Goal: Information Seeking & Learning: Learn about a topic

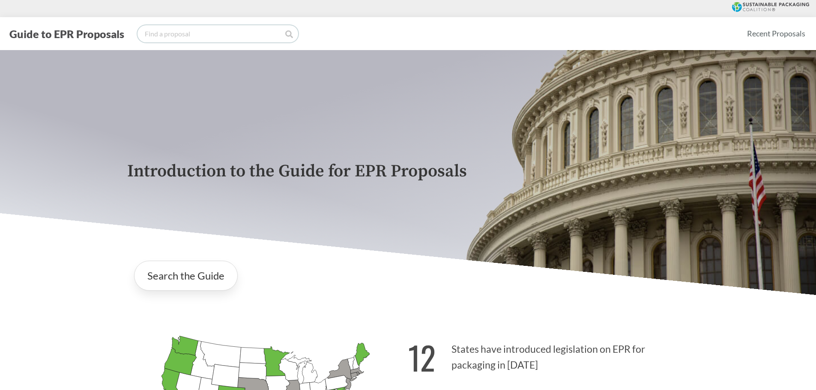
click at [228, 31] on input "search" at bounding box center [218, 33] width 161 height 17
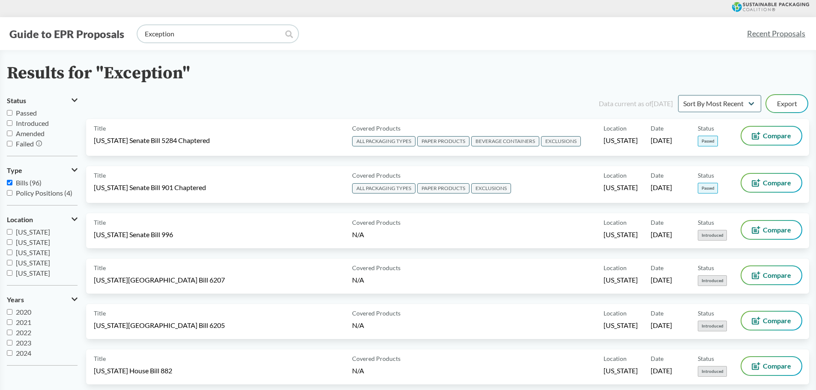
click at [146, 33] on input "Exception" at bounding box center [218, 33] width 161 height 17
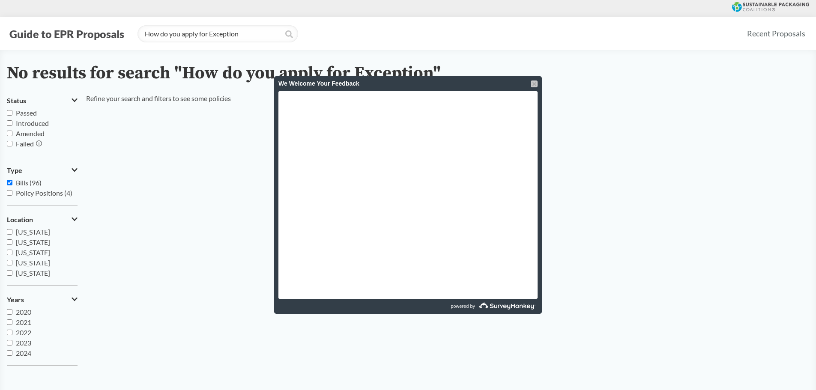
click at [533, 86] on div at bounding box center [534, 84] width 7 height 7
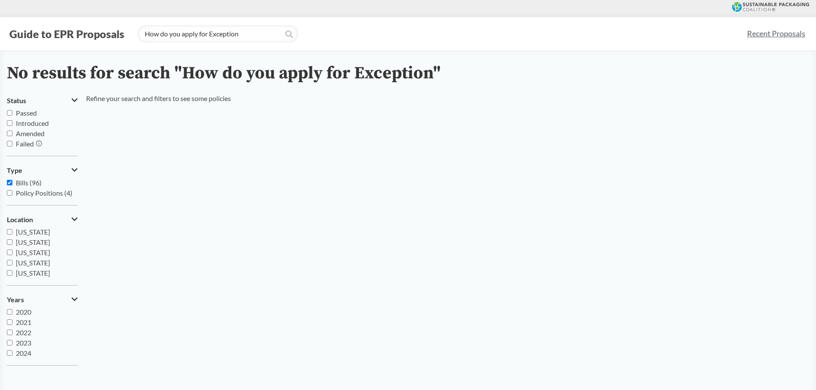
type input "Exception"
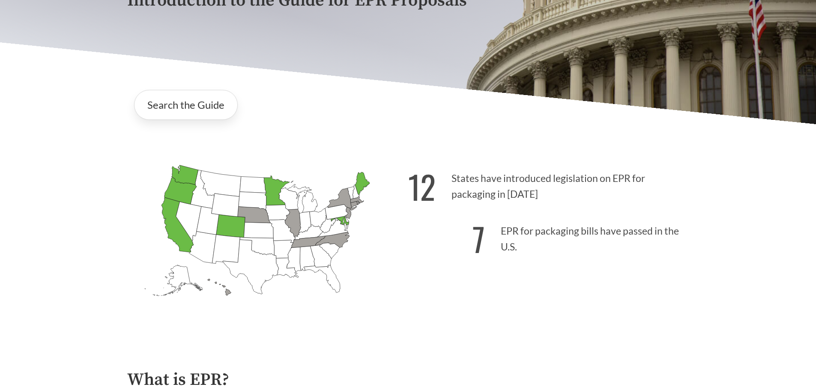
scroll to position [171, 0]
click at [177, 233] on icon "[US_STATE] Passed: 1" at bounding box center [178, 224] width 32 height 55
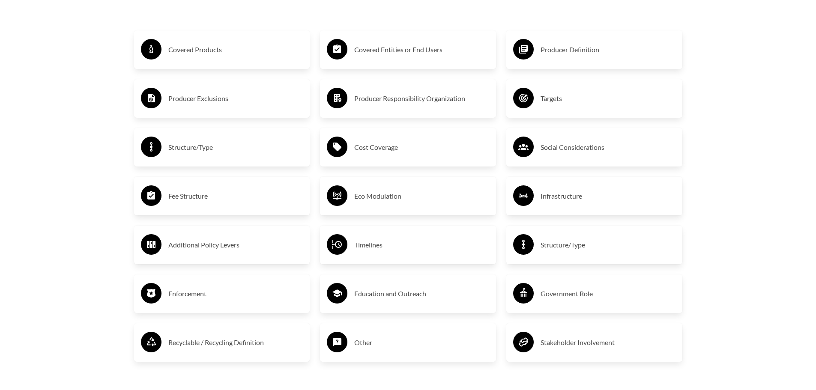
scroll to position [1543, 0]
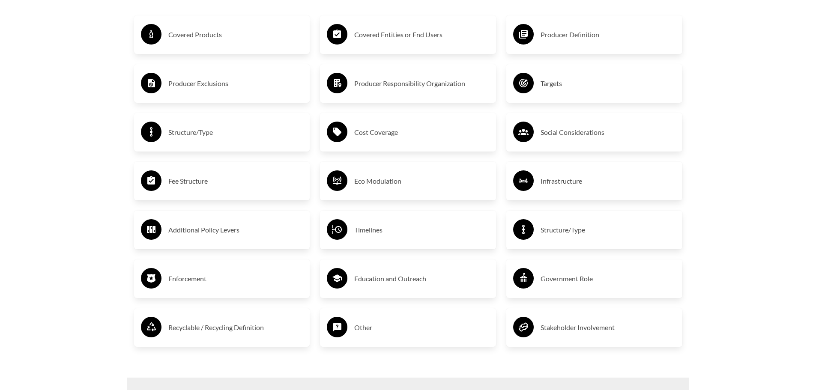
click at [353, 340] on div "Other" at bounding box center [408, 327] width 162 height 25
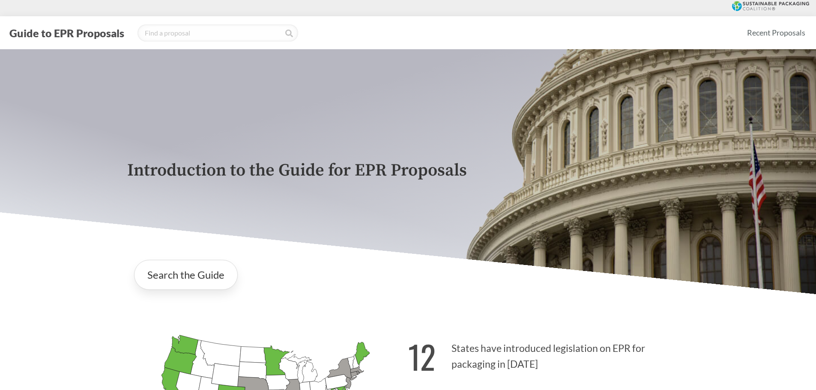
scroll to position [0, 0]
